Goal: Information Seeking & Learning: Find specific fact

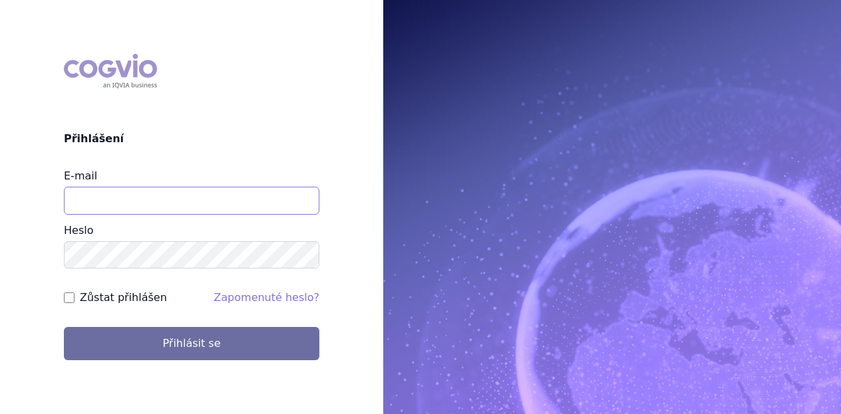
click at [170, 199] on input "E-mail" at bounding box center [191, 201] width 255 height 28
type input "michaela.x.tauchmanova@gsk.com"
click at [64, 327] on button "Přihlásit se" at bounding box center [191, 343] width 255 height 33
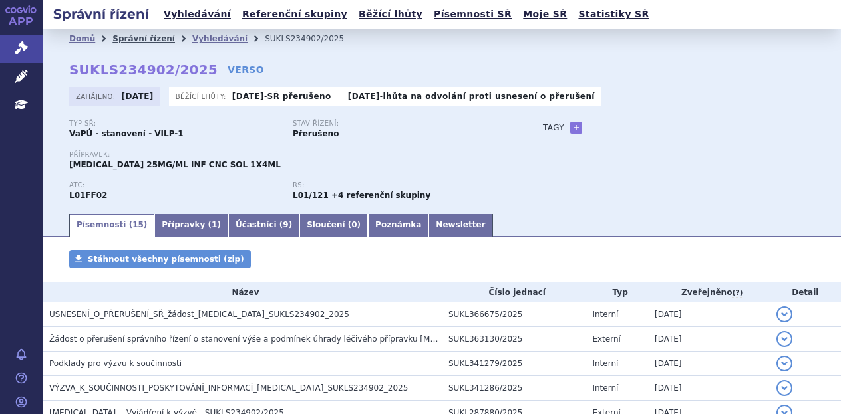
click at [136, 35] on link "Správní řízení" at bounding box center [143, 38] width 63 height 9
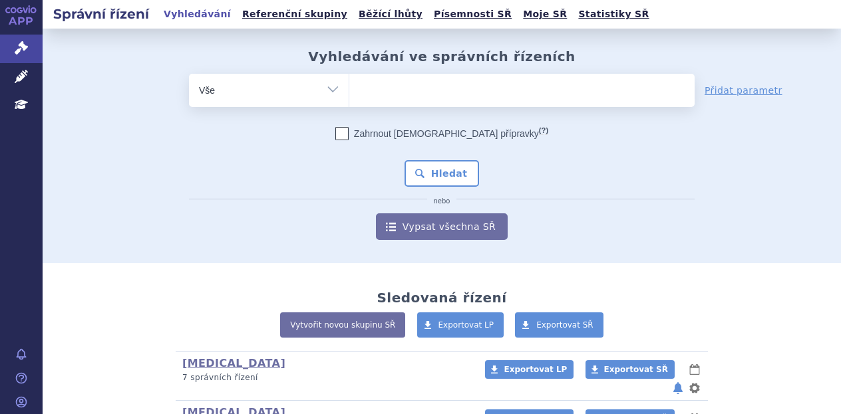
click at [417, 90] on ul at bounding box center [521, 88] width 345 height 28
click at [349, 90] on select at bounding box center [348, 89] width 1 height 33
paste input "k"
type input "k"
select select "k"
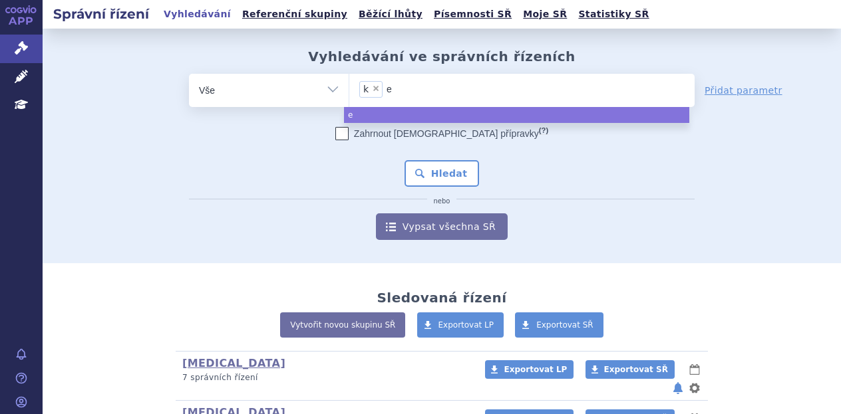
type input "ey"
type input "e"
type input "k"
select select
type input "ke"
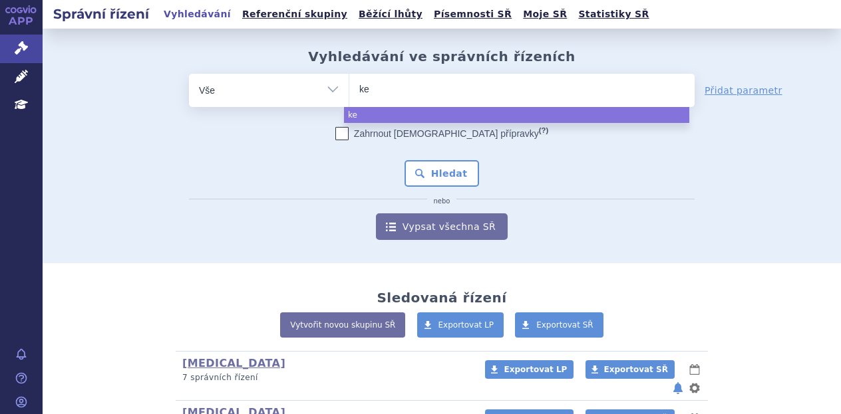
type input "key"
type input "keytru"
type input "keytruda"
select select "keytruda"
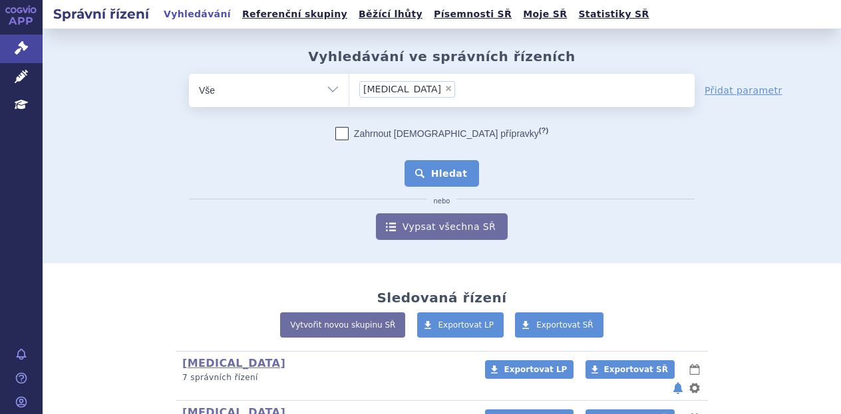
click at [430, 164] on button "Hledat" at bounding box center [441, 173] width 75 height 27
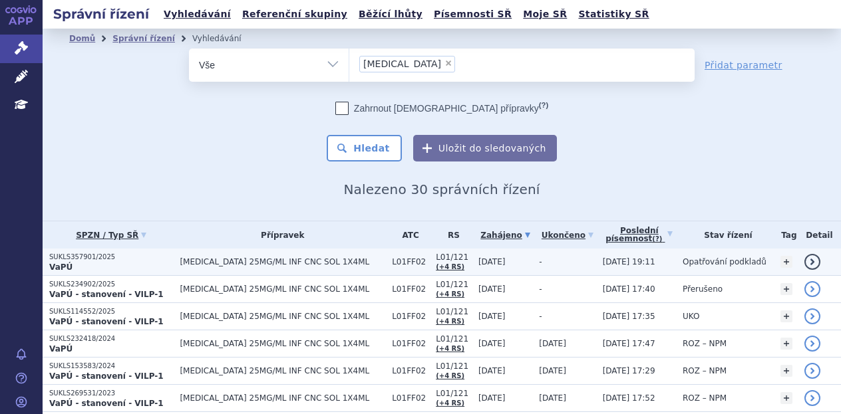
click at [154, 257] on p "SUKLS357901/2025" at bounding box center [111, 257] width 124 height 9
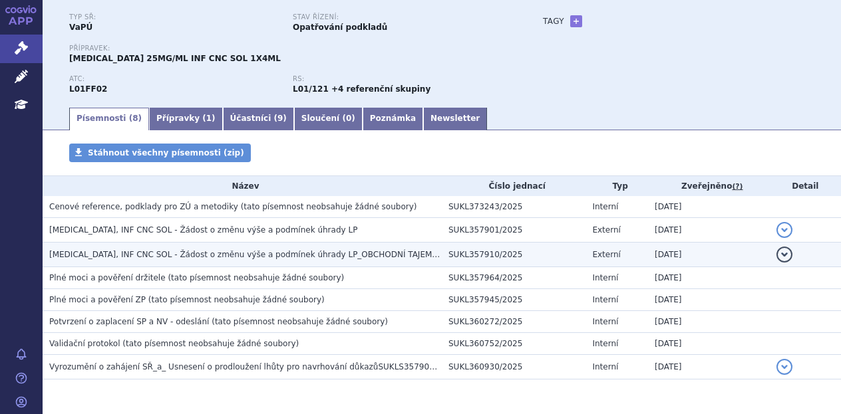
scroll to position [150, 0]
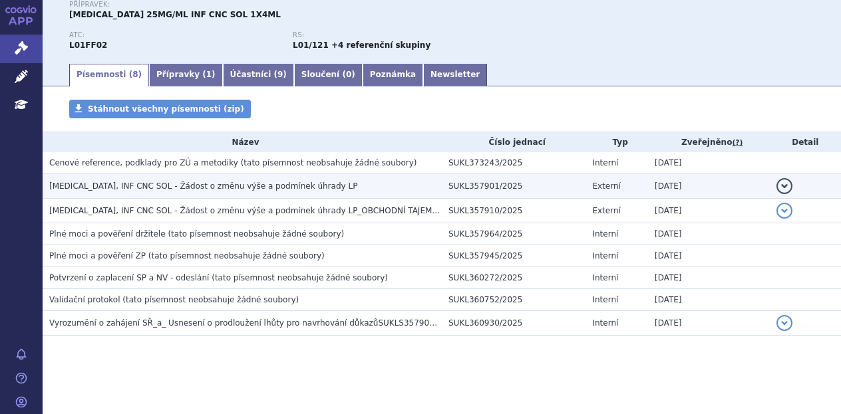
click at [233, 180] on h3 "[MEDICAL_DATA], INF CNC SOL - Žádost o změnu výše a podmínek úhrady LP" at bounding box center [245, 186] width 392 height 13
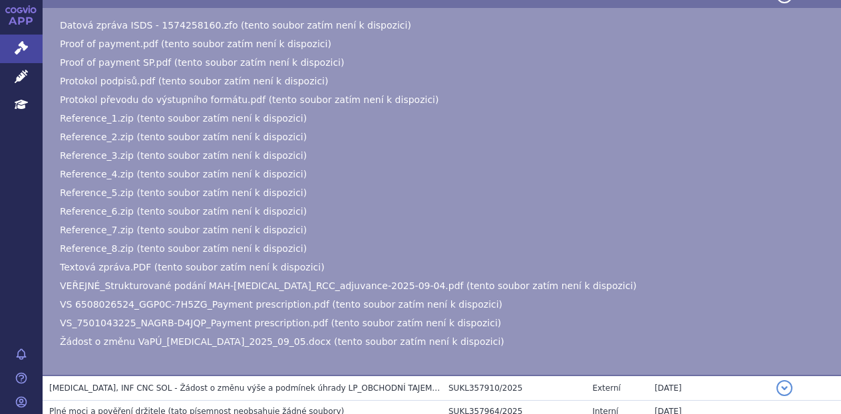
scroll to position [342, 0]
click at [269, 289] on span "VEŘEJNÉ_Strukturované podání MAH-[MEDICAL_DATA]_RCC_adjuvance-2025-09-04.pdf (t…" at bounding box center [348, 285] width 577 height 11
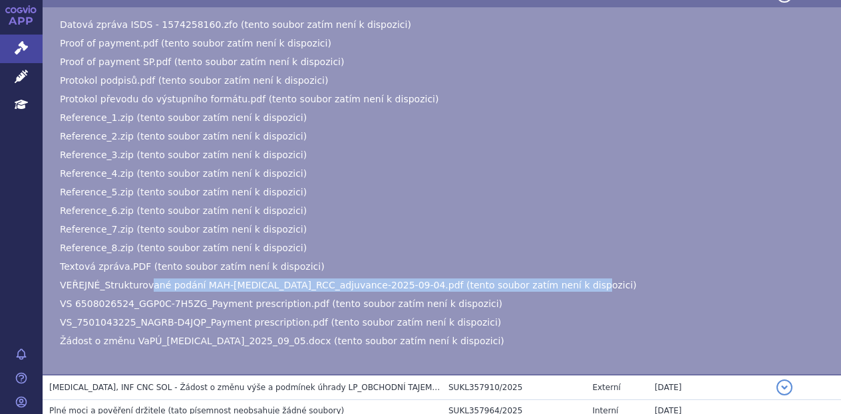
drag, startPoint x: 140, startPoint y: 288, endPoint x: 565, endPoint y: 284, distance: 425.6
click at [565, 284] on li "VEŘEJNÉ_Strukturované podání MAH-[MEDICAL_DATA]_RCC_adjuvance-2025-09-04.pdf (t…" at bounding box center [443, 285] width 767 height 13
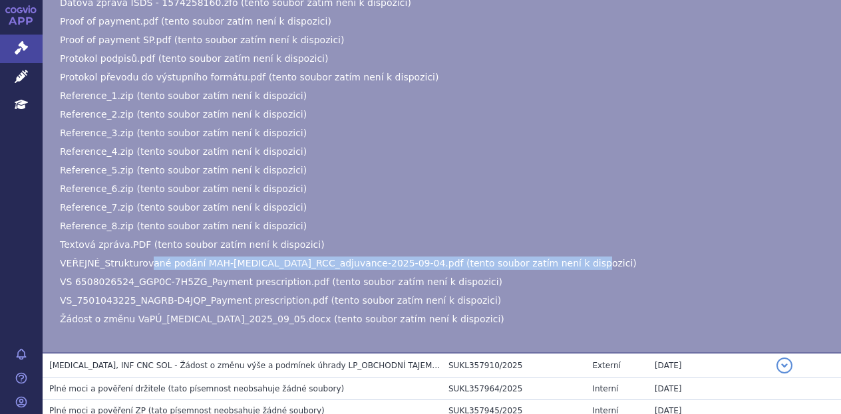
scroll to position [364, 0]
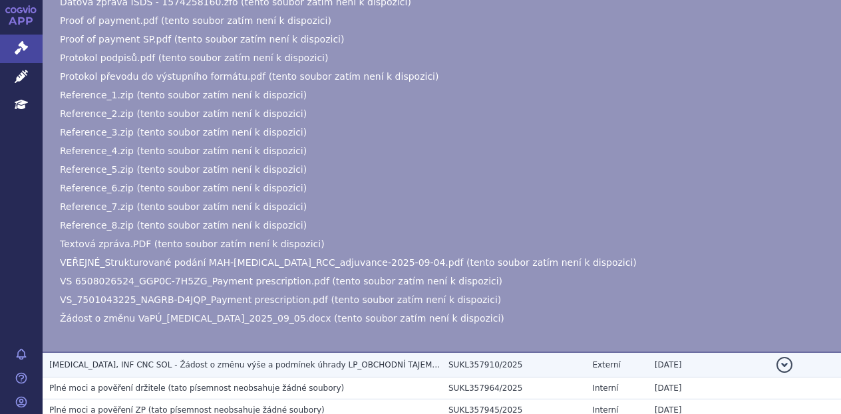
click at [324, 361] on span "KEYTRUDA, INF CNC SOL - Žádost o změnu výše a podmínek úhrady LP_OBCHODNÍ TAJEM…" at bounding box center [249, 364] width 400 height 9
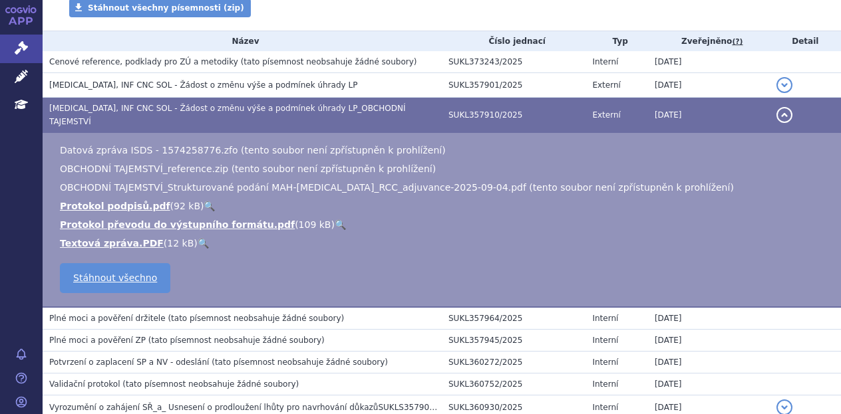
scroll to position [252, 0]
click at [134, 237] on link "Textová zpráva.PDF" at bounding box center [112, 242] width 104 height 11
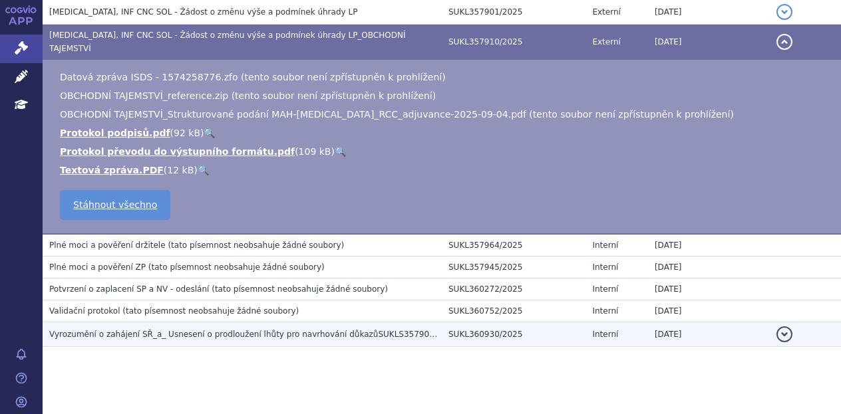
click at [270, 330] on span "Vyrozumění o zahájení SŘ_a_ Usnesení o prodloužení lhůty pro navrhování důkazůS…" at bounding box center [253, 334] width 408 height 9
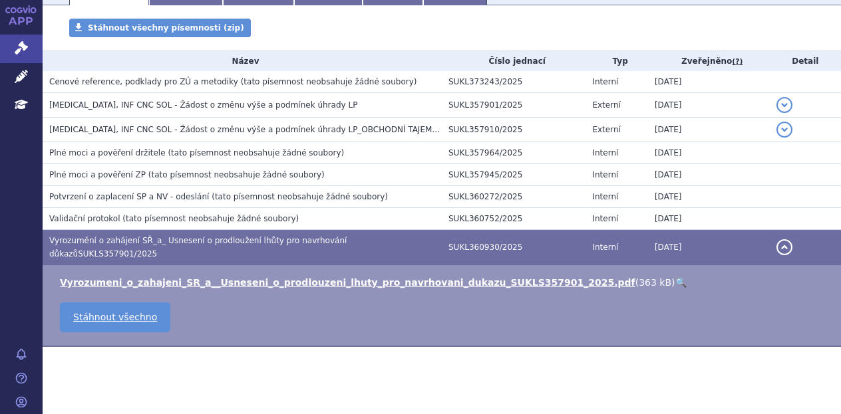
scroll to position [0, 0]
